Goal: Task Accomplishment & Management: Manage account settings

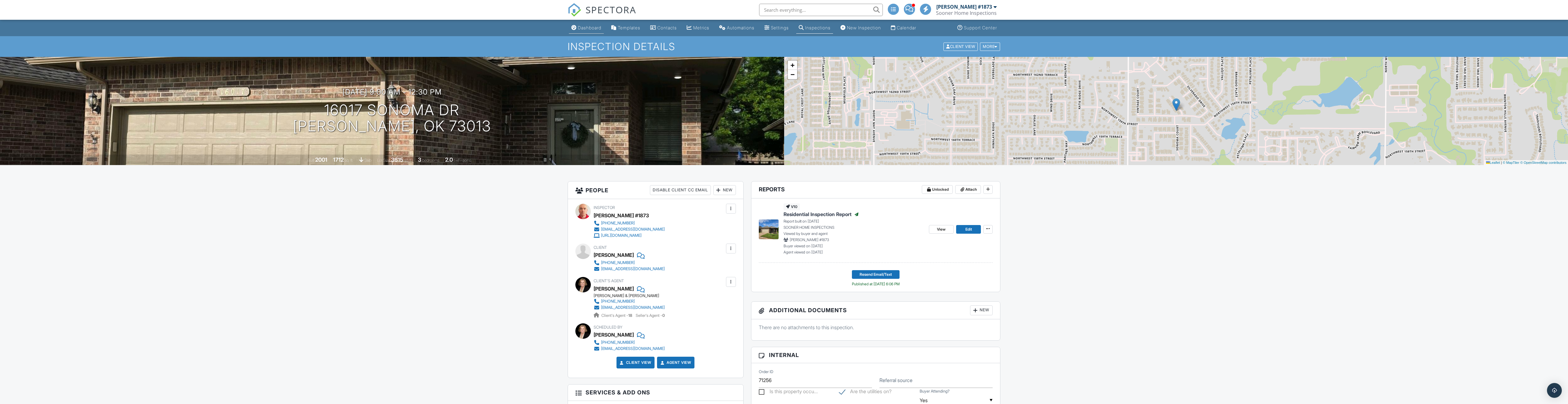
click at [590, 30] on div "Dashboard" at bounding box center [590, 27] width 24 height 5
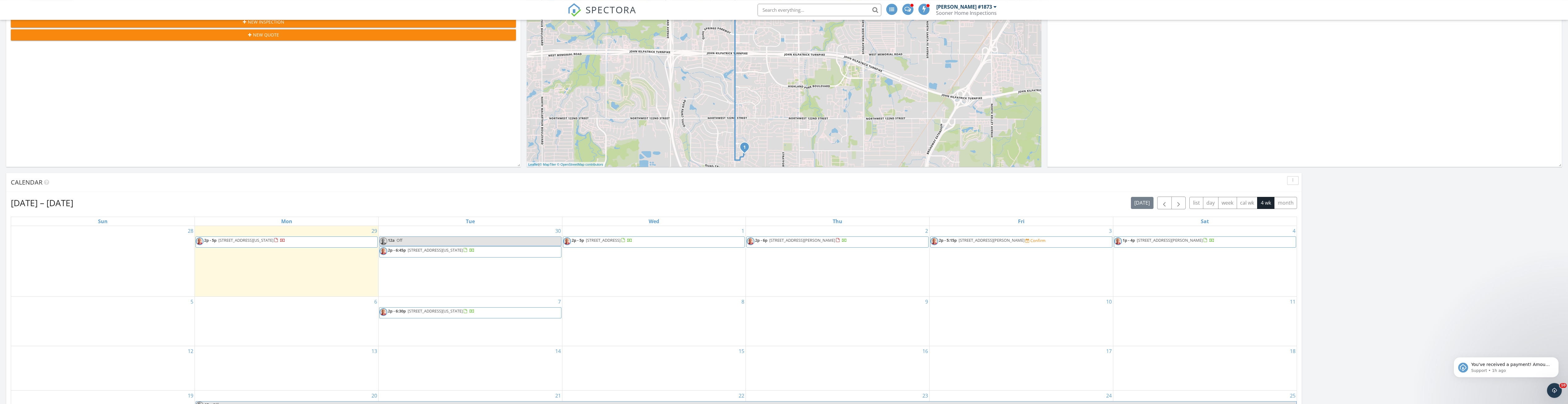
scroll to position [252, 0]
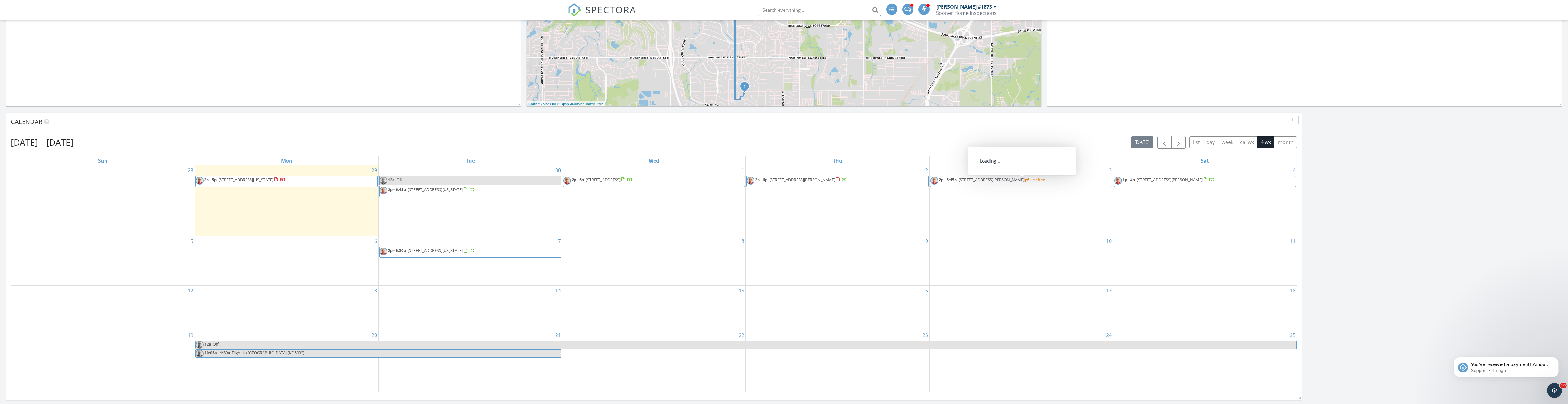
click at [988, 185] on span "2p - 5:15p 5201 Lakeview Dr, Harrah 73045 Confirm" at bounding box center [988, 181] width 115 height 10
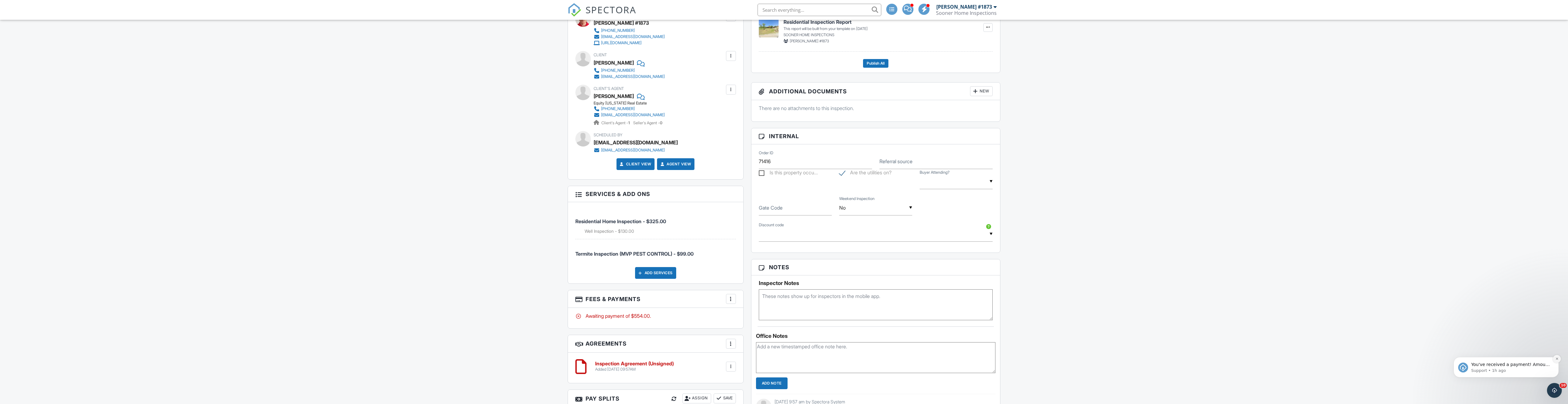
click at [1558, 357] on button "Dismiss notification" at bounding box center [1556, 359] width 8 height 8
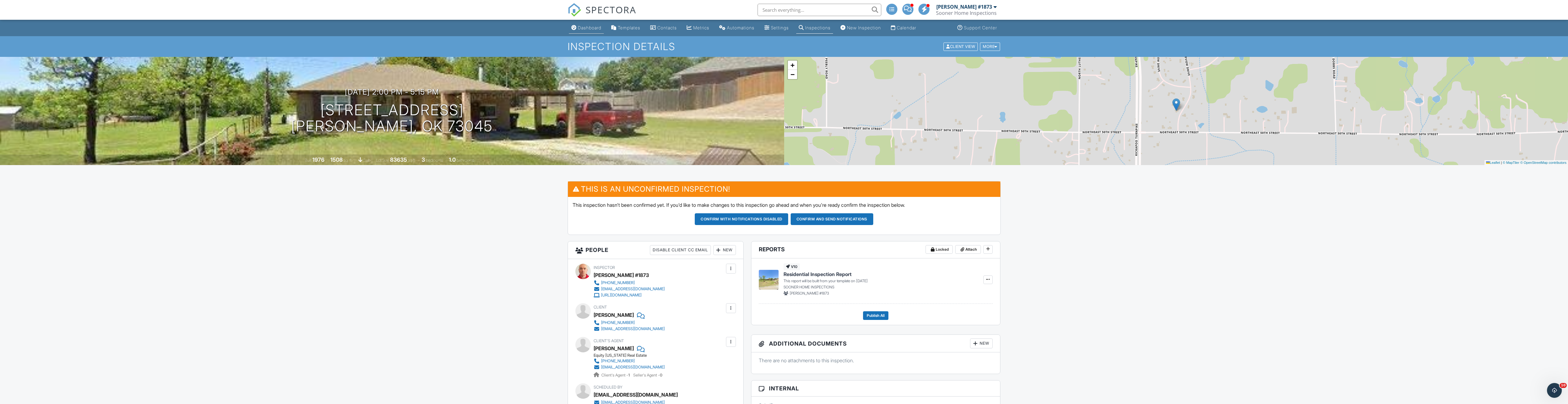
click at [591, 26] on div "Dashboard" at bounding box center [590, 27] width 24 height 5
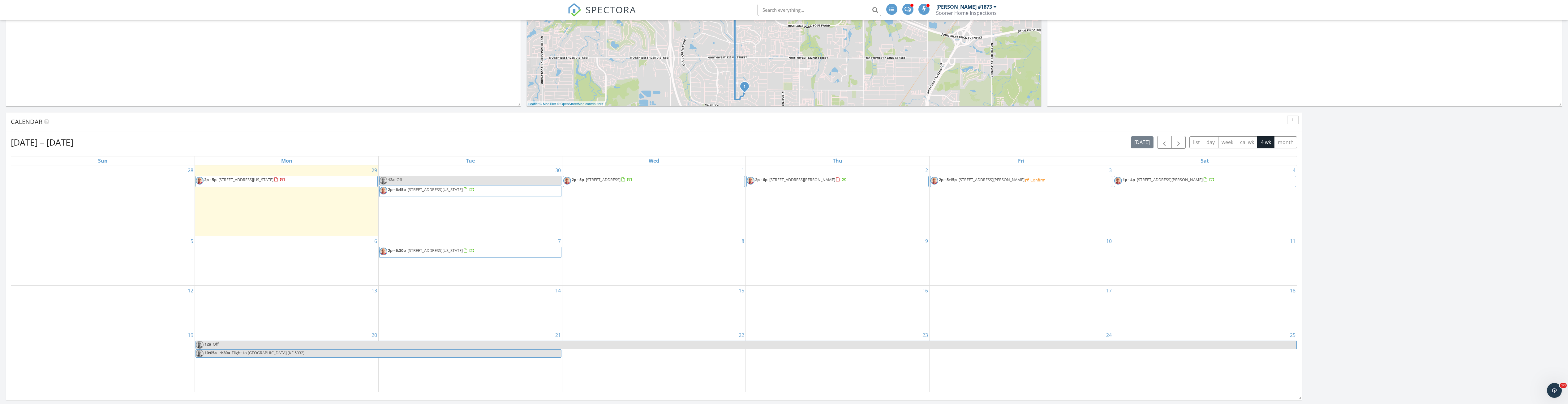
click at [1078, 179] on link "2p - 5:15p 5201 Lakeview Dr, Harrah 73045 Confirm" at bounding box center [1021, 181] width 183 height 11
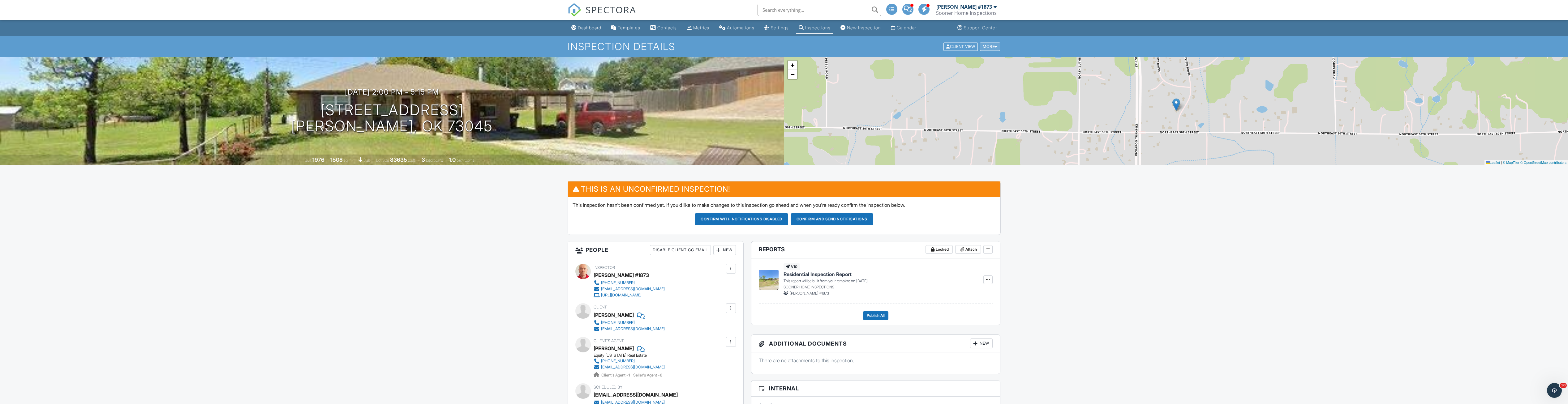
click at [999, 47] on div "More" at bounding box center [989, 46] width 20 height 8
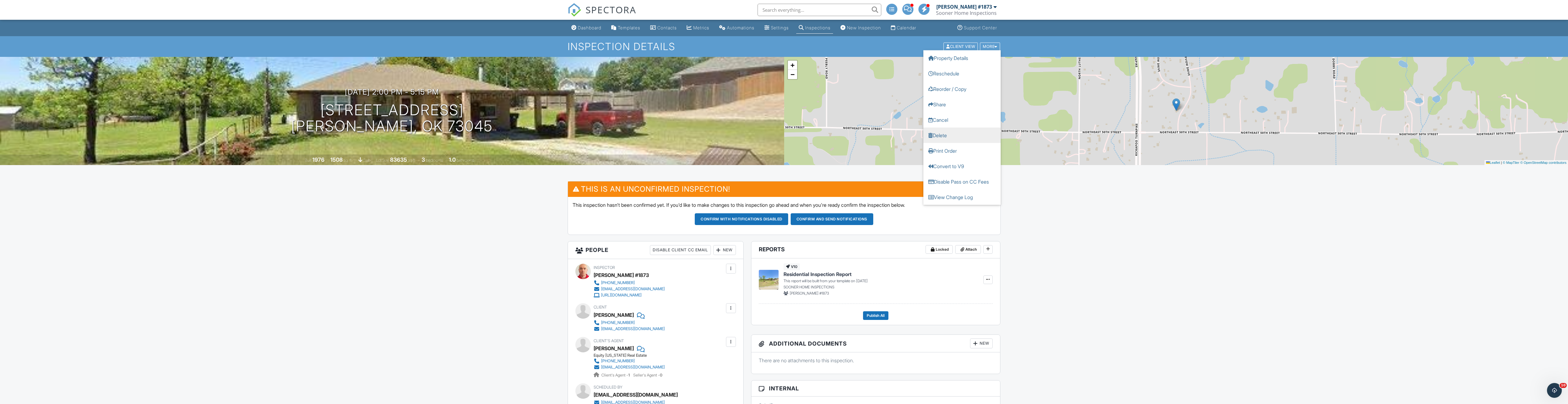
click at [964, 133] on link "Delete" at bounding box center [962, 135] width 77 height 16
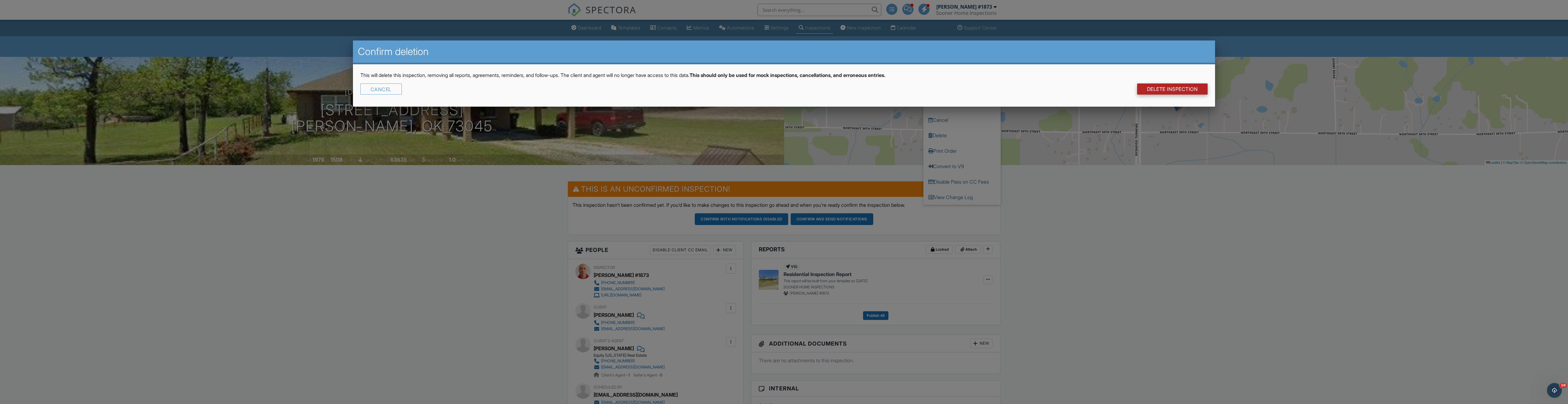
click at [1145, 89] on link "DELETE Inspection" at bounding box center [1172, 89] width 70 height 11
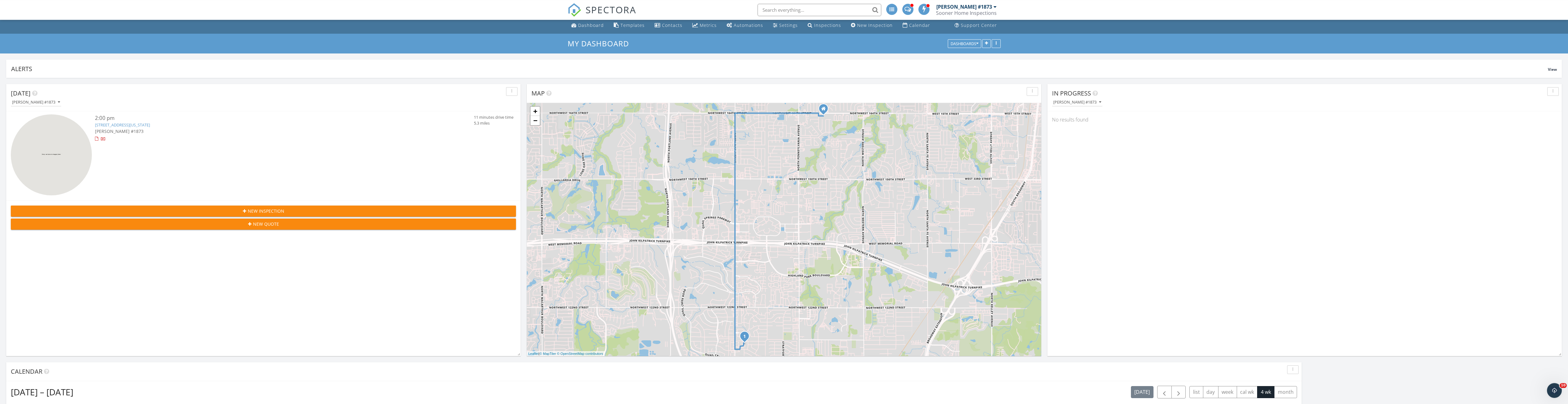
scroll to position [126, 0]
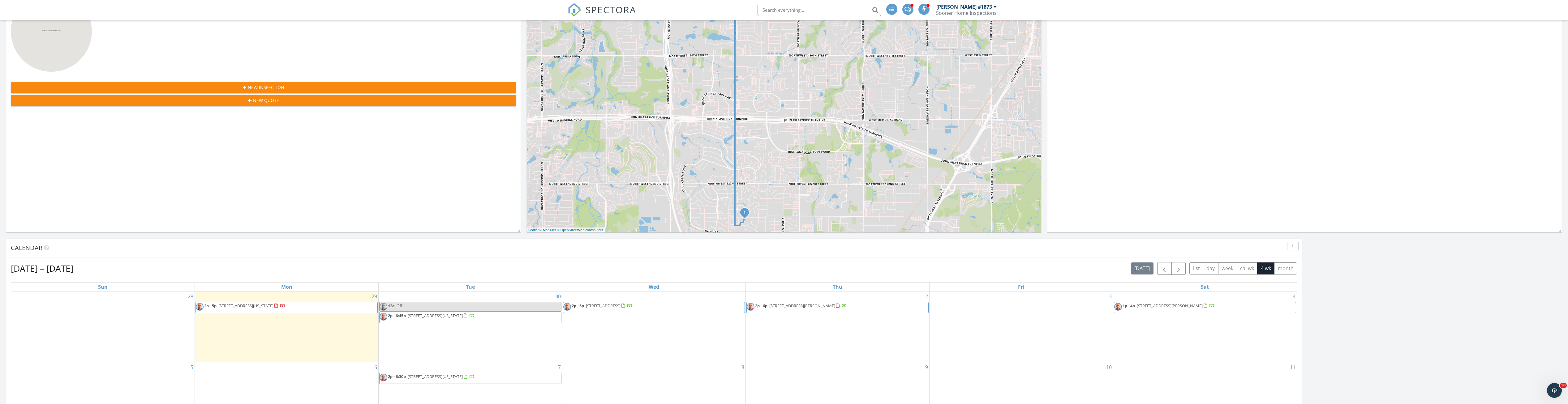
click at [1155, 307] on span "5201 Lakeview Dr , Harrah 73045" at bounding box center [1170, 305] width 66 height 6
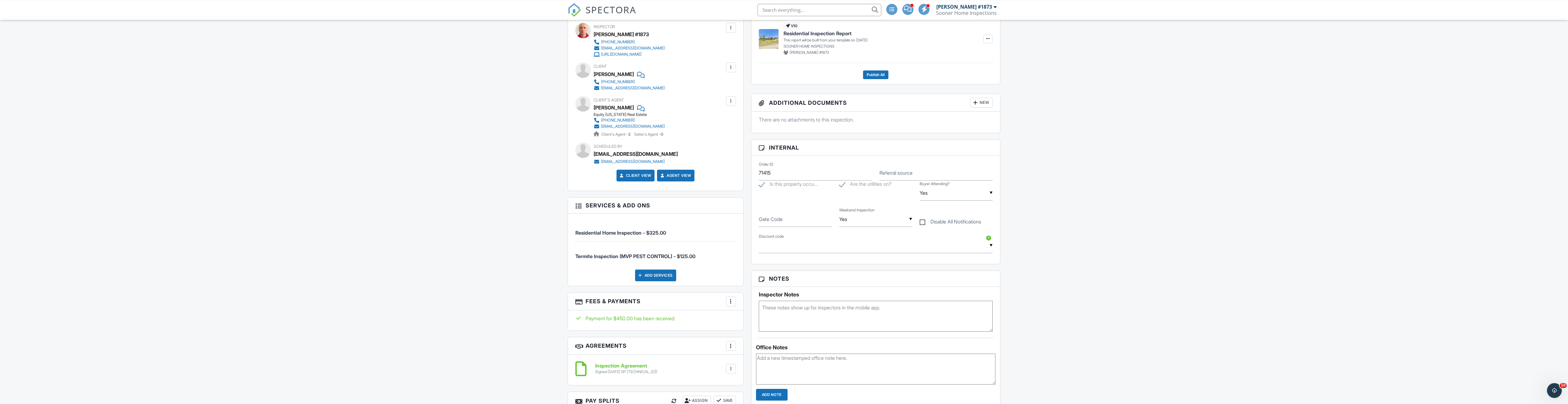
scroll to position [252, 0]
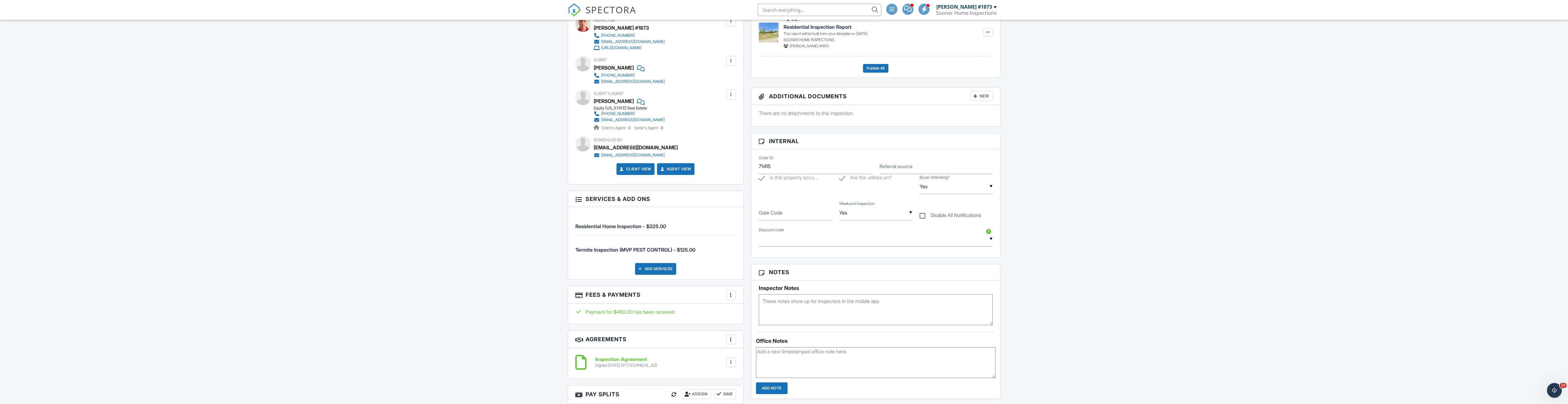
click at [663, 272] on div "Add Services" at bounding box center [655, 269] width 41 height 12
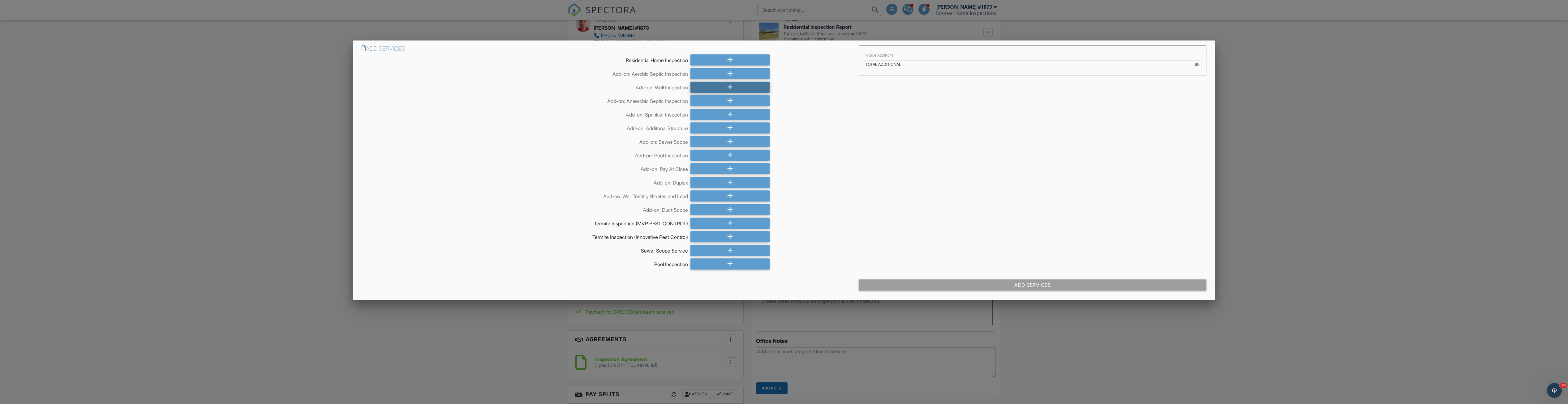
click at [736, 87] on div at bounding box center [729, 87] width 79 height 11
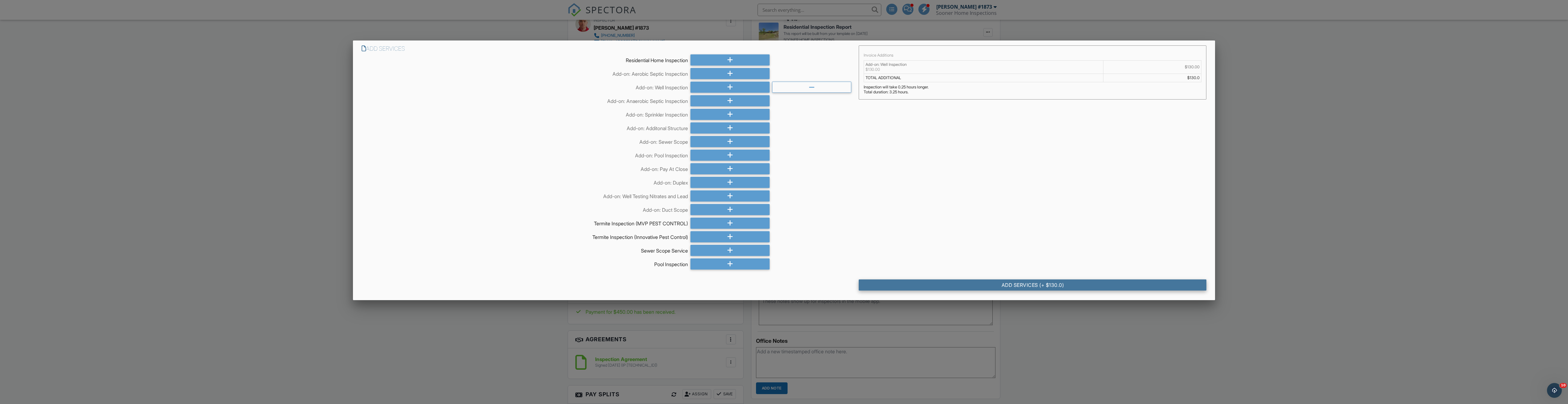
click at [1053, 286] on div "Add Services (+ $130.0)" at bounding box center [1032, 285] width 348 height 11
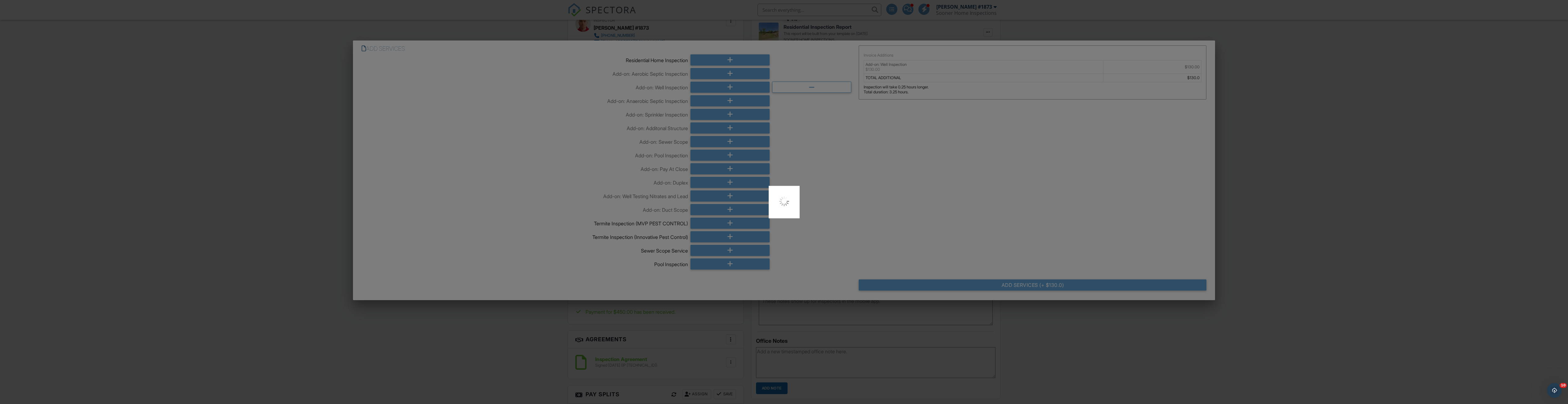
click at [1051, 328] on div at bounding box center [784, 202] width 1568 height 404
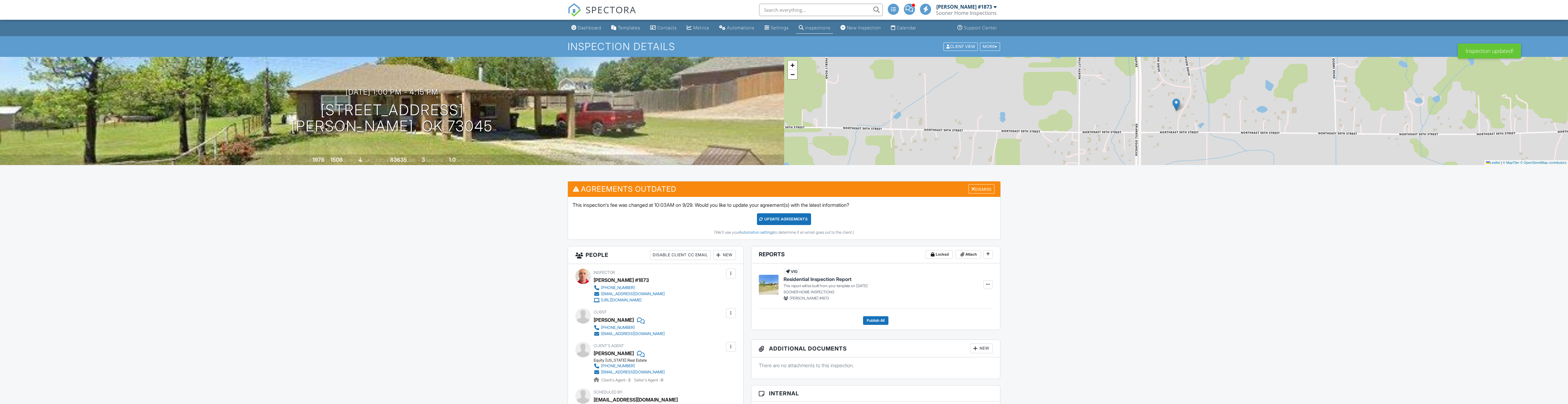
click at [799, 220] on div "Update Agreements" at bounding box center [784, 219] width 54 height 12
